Goal: Complete application form: Complete application form

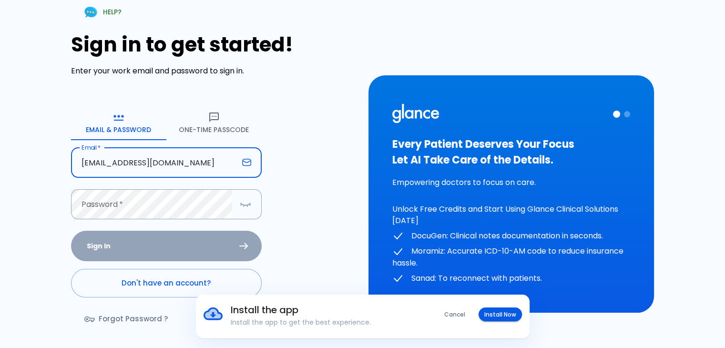
type input "[EMAIL_ADDRESS][DOMAIN_NAME]"
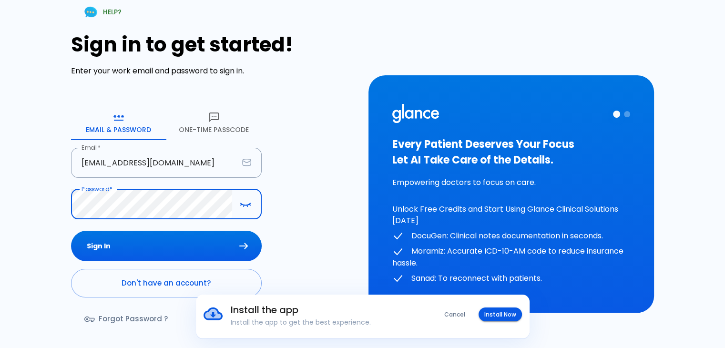
click at [71, 231] on button "Sign In" at bounding box center [166, 246] width 191 height 31
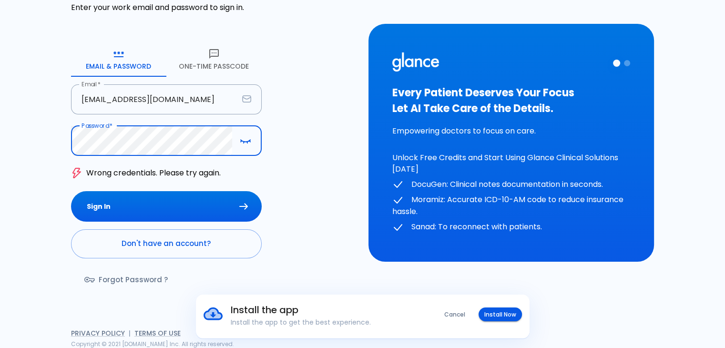
scroll to position [64, 0]
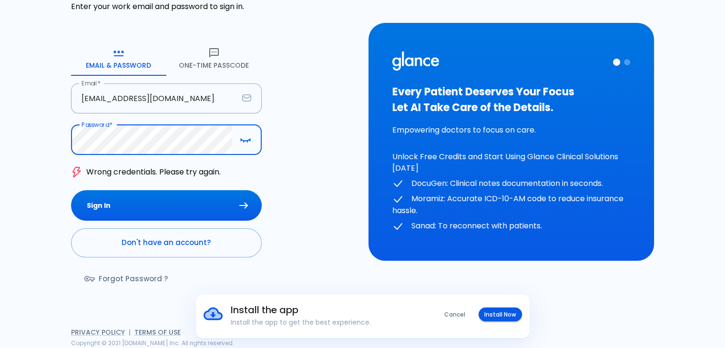
click at [183, 244] on link "Don't have an account?" at bounding box center [166, 242] width 191 height 29
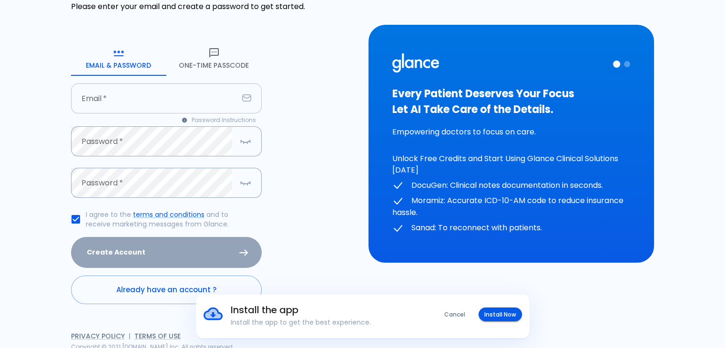
click at [137, 109] on input "Email   *" at bounding box center [154, 98] width 167 height 30
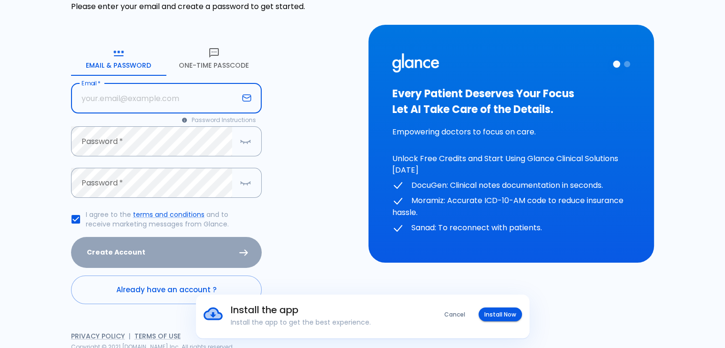
type input "[EMAIL_ADDRESS][DOMAIN_NAME]"
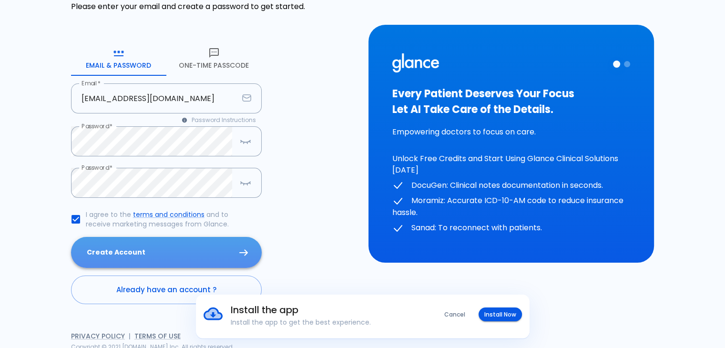
click at [224, 252] on button "Create Account" at bounding box center [166, 252] width 191 height 31
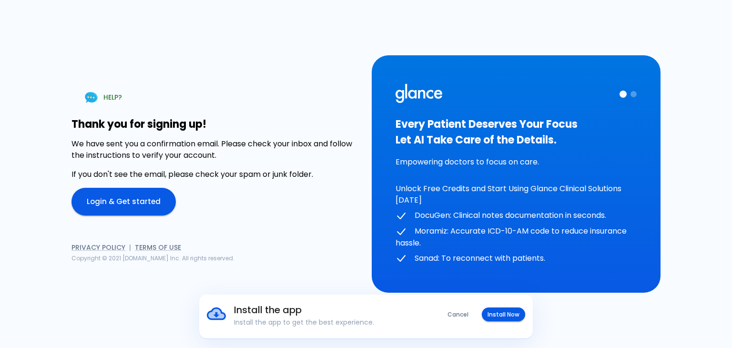
click at [149, 208] on link "Login & Get started" at bounding box center [124, 202] width 104 height 28
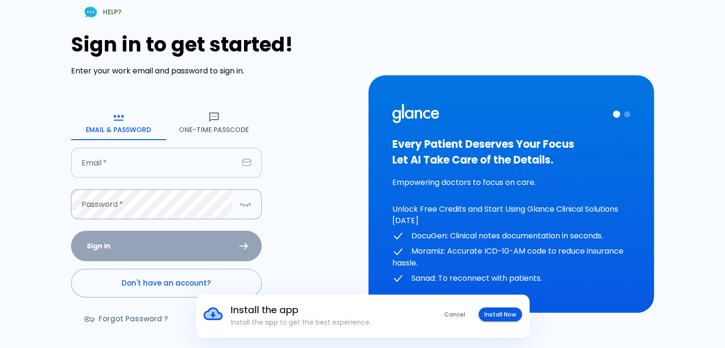
click at [170, 176] on input "Email   *" at bounding box center [154, 163] width 167 height 30
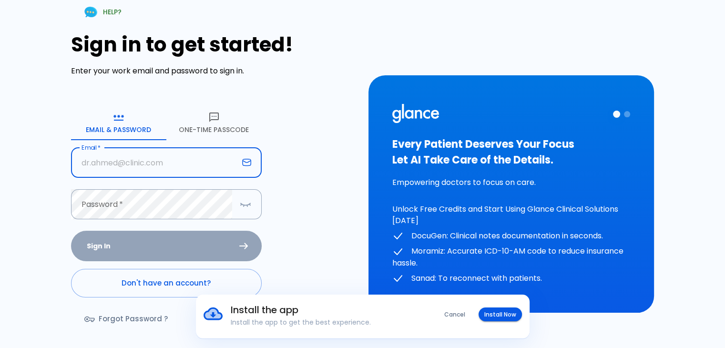
type input "[EMAIL_ADDRESS][DOMAIN_NAME]"
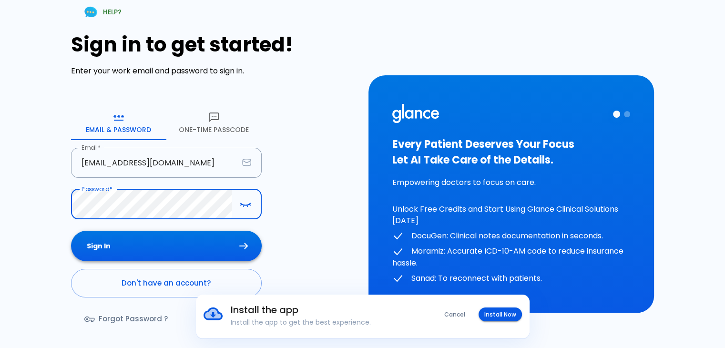
click at [181, 245] on button "Sign In" at bounding box center [166, 246] width 191 height 31
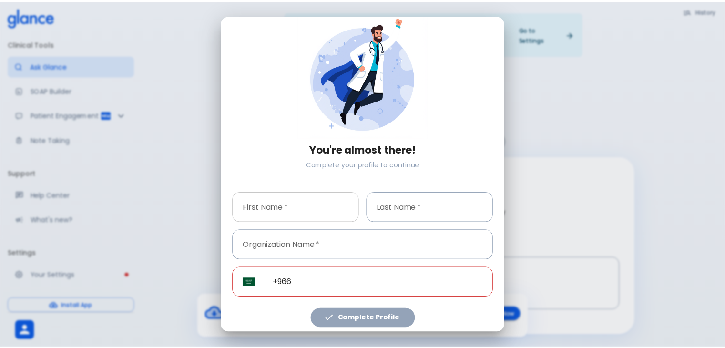
scroll to position [20, 0]
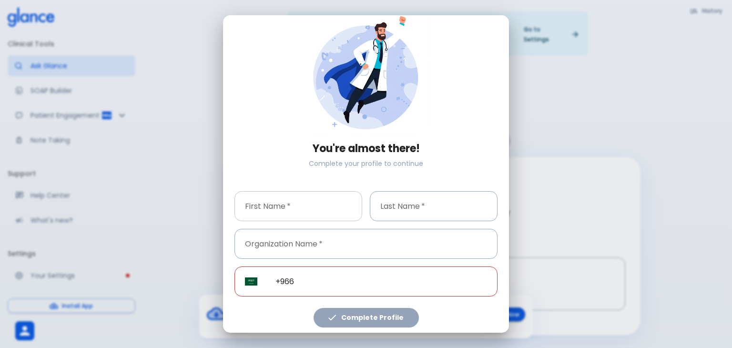
drag, startPoint x: 300, startPoint y: 210, endPoint x: 296, endPoint y: 213, distance: 5.3
click at [299, 211] on input "First Name   *" at bounding box center [299, 206] width 128 height 30
type input "Alwaleed"
type input "Alqifari"
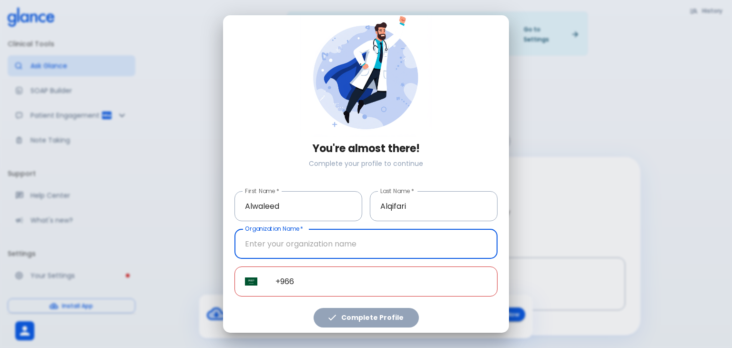
click at [315, 244] on input "Organization Name   *" at bounding box center [366, 244] width 263 height 30
paste input "University"
type input "[GEOGRAPHIC_DATA]"
click at [347, 269] on input "+966" at bounding box center [381, 282] width 233 height 30
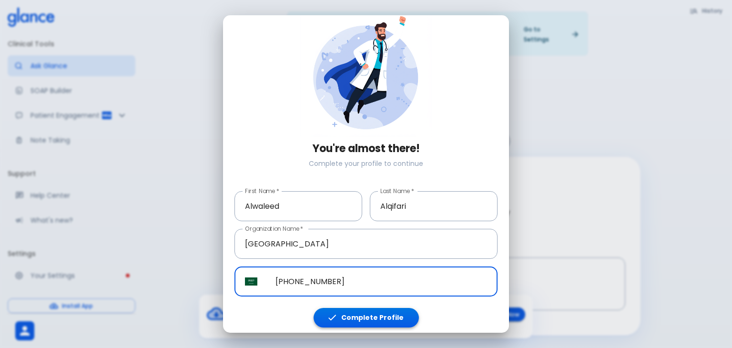
type input "[PHONE_NUMBER]"
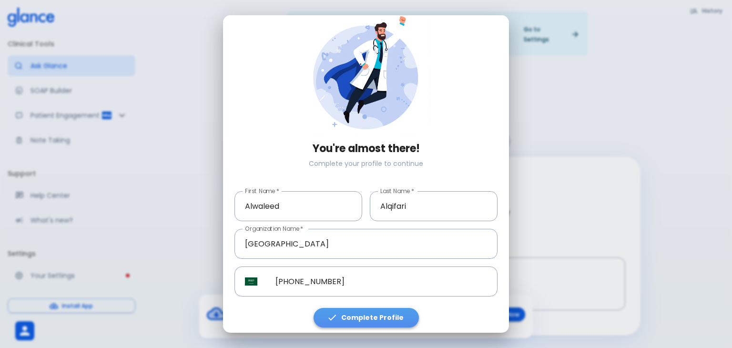
click at [378, 316] on button "Complete Profile" at bounding box center [366, 318] width 105 height 20
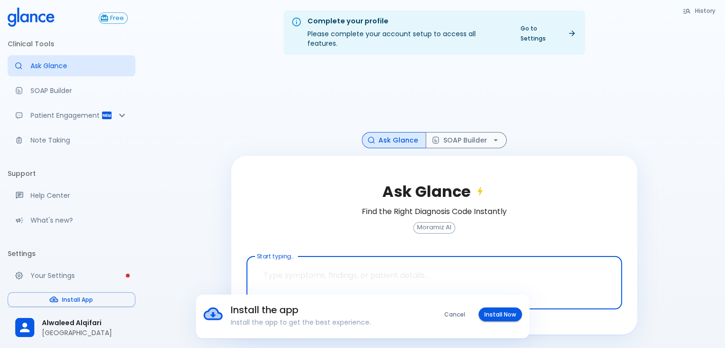
scroll to position [0, 0]
